Goal: Transaction & Acquisition: Download file/media

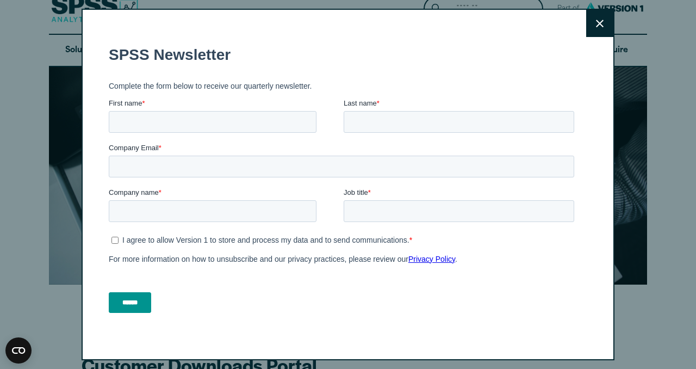
scroll to position [7, 0]
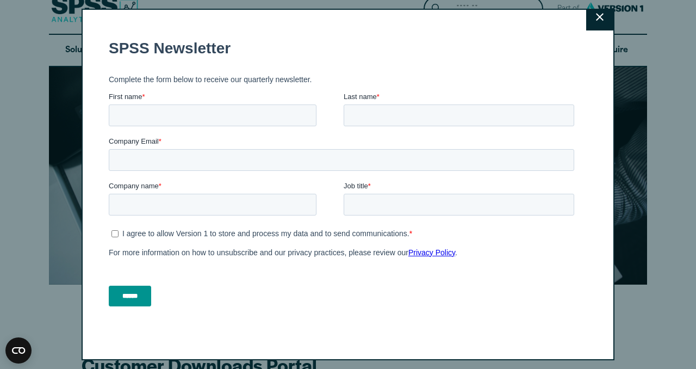
click at [597, 21] on icon at bounding box center [600, 17] width 8 height 8
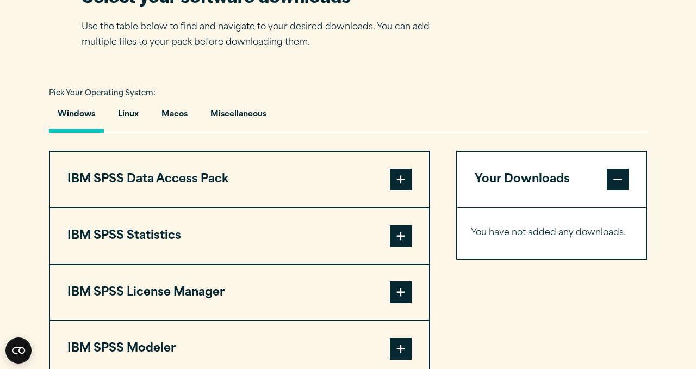
scroll to position [650, 0]
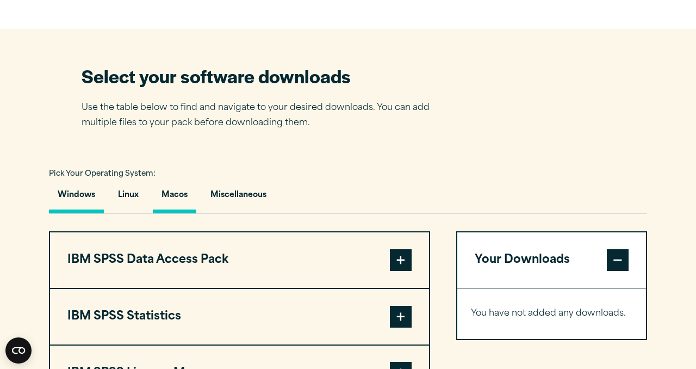
click at [165, 200] on button "Macos" at bounding box center [175, 197] width 44 height 31
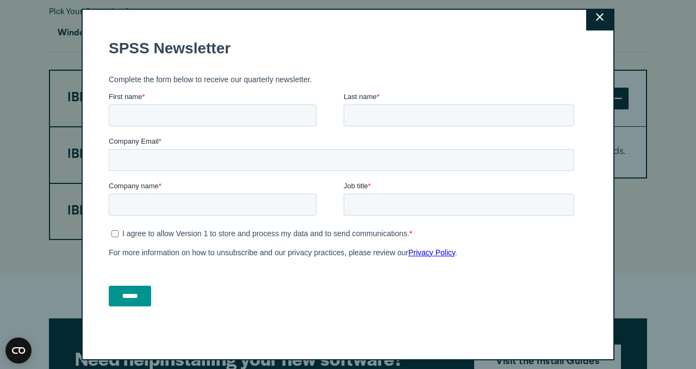
scroll to position [0, 0]
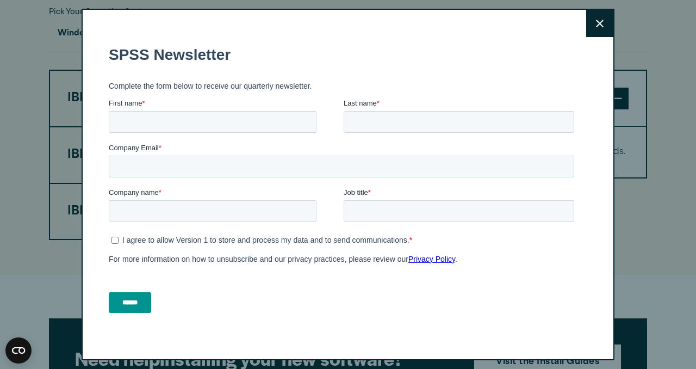
click at [596, 22] on icon at bounding box center [600, 24] width 8 height 8
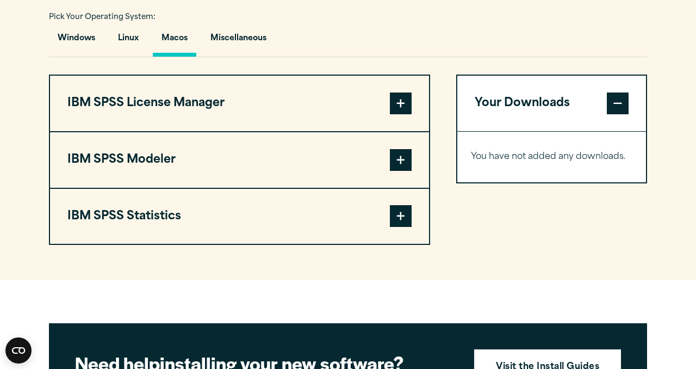
scroll to position [792, 0]
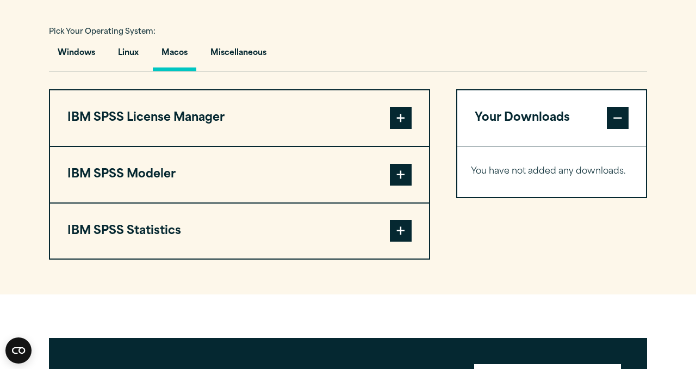
click at [615, 116] on span at bounding box center [618, 118] width 22 height 22
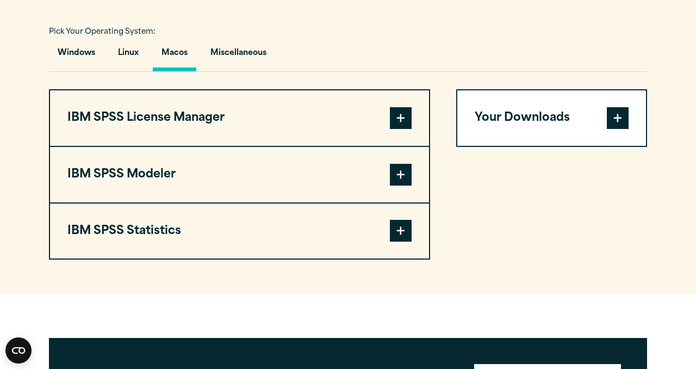
click at [610, 129] on span at bounding box center [618, 118] width 22 height 22
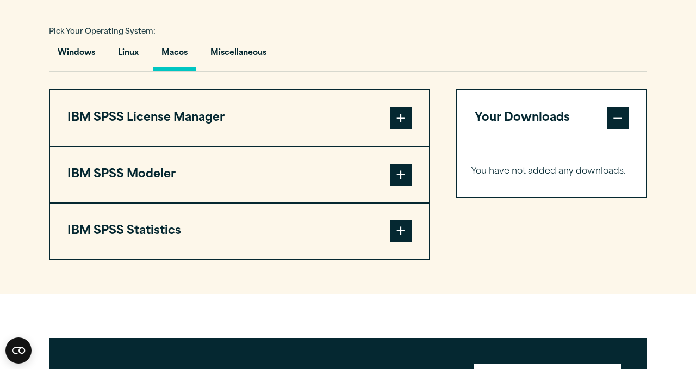
click at [516, 188] on div "You have not added any downloads. Download 0 Items" at bounding box center [551, 171] width 189 height 51
click at [402, 238] on span at bounding box center [401, 231] width 22 height 22
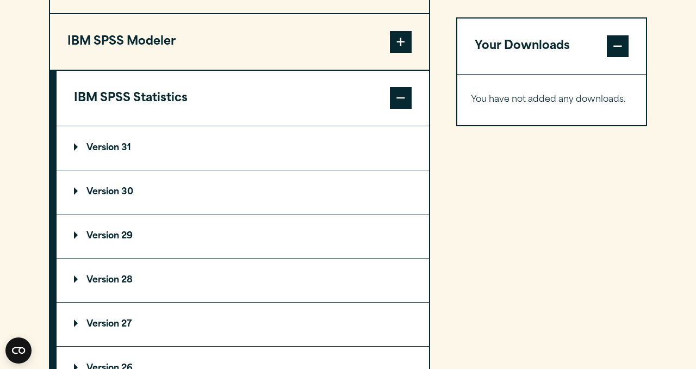
scroll to position [926, 0]
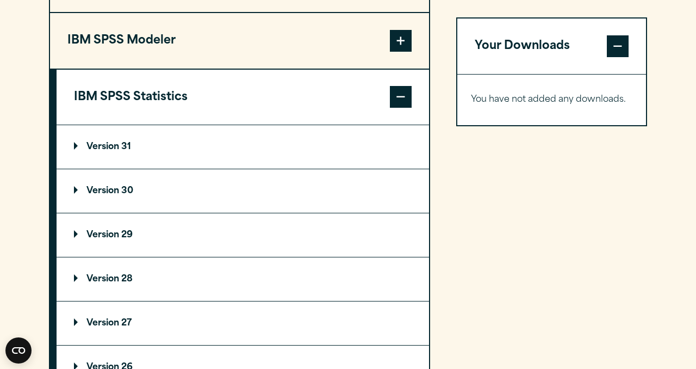
click at [100, 195] on p "Version 30" at bounding box center [103, 191] width 59 height 9
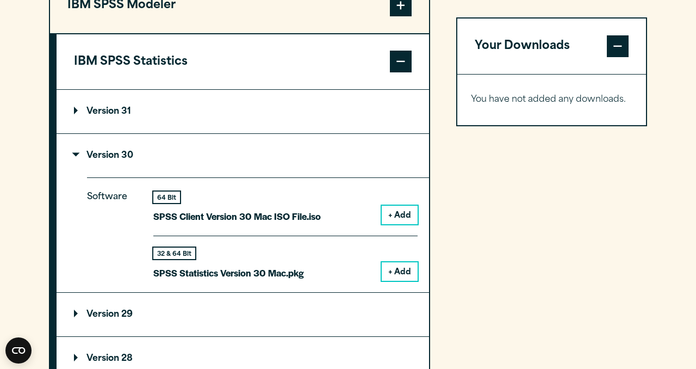
scroll to position [978, 0]
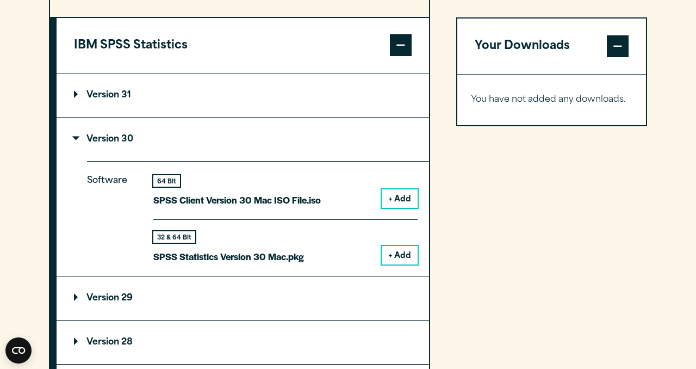
click at [393, 257] on button "+ Add" at bounding box center [400, 255] width 36 height 18
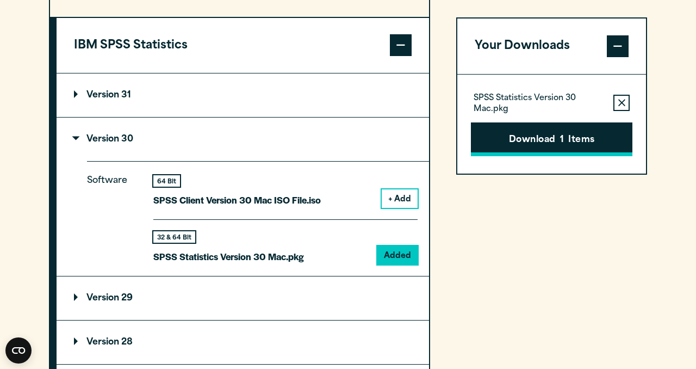
click at [528, 133] on button "Download 1 Items" at bounding box center [552, 139] width 162 height 34
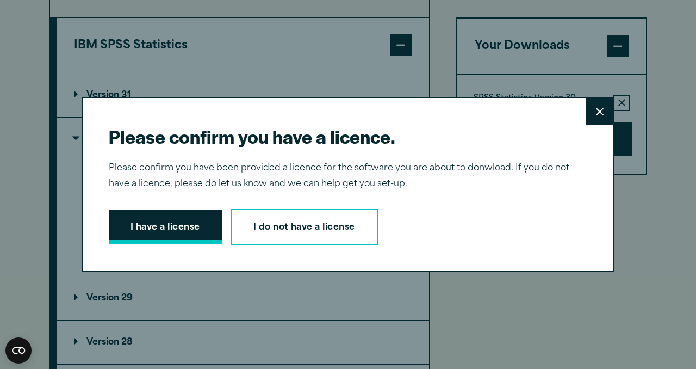
click at [169, 235] on button "I have a license" at bounding box center [165, 227] width 113 height 34
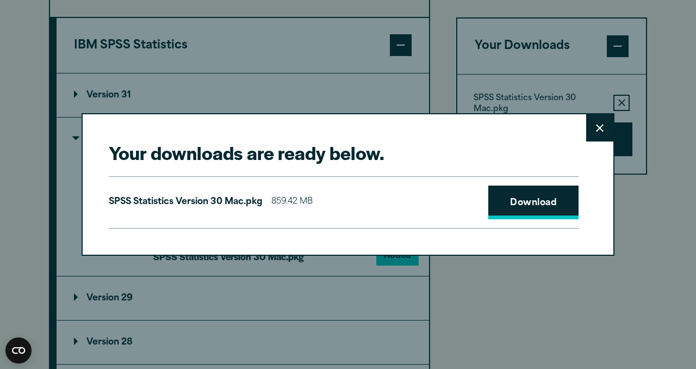
click at [539, 198] on link "Download" at bounding box center [533, 202] width 90 height 34
click at [264, 45] on div "Your downloads are ready below. Close SPSS Statistics Version 30 Mac.pkg 859.42…" at bounding box center [348, 184] width 696 height 369
